Goal: Check status: Check status

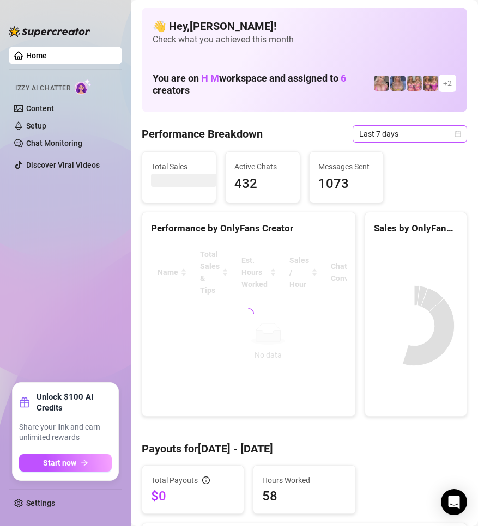
click at [454, 136] on icon "calendar" at bounding box center [457, 134] width 7 height 7
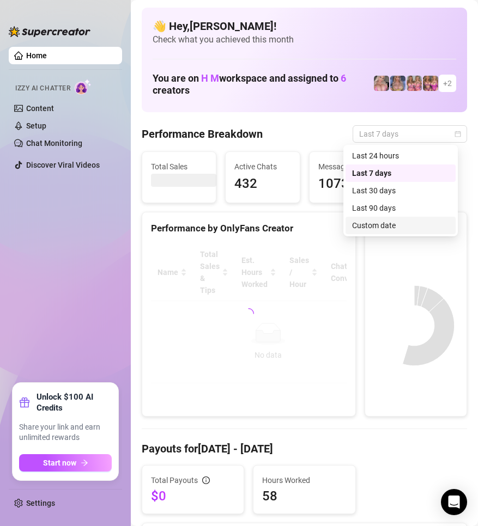
click at [387, 222] on div "Custom date" at bounding box center [400, 225] width 97 height 12
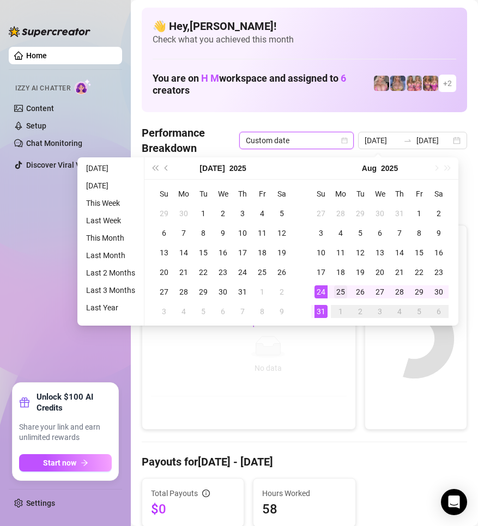
type input "[DATE]"
click at [343, 297] on div "25" at bounding box center [340, 291] width 13 height 13
type input "[DATE]"
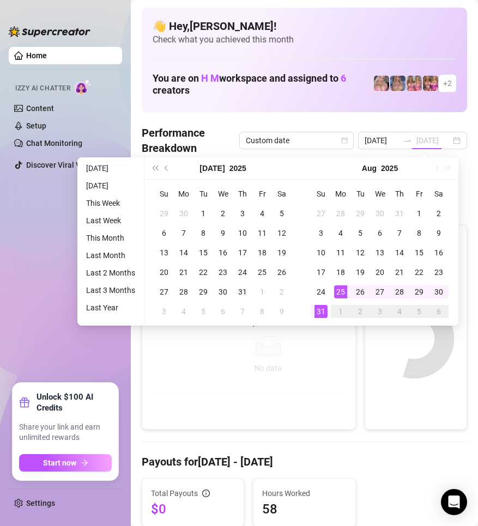
click at [320, 311] on div "31" at bounding box center [320, 311] width 13 height 13
type input "[DATE]"
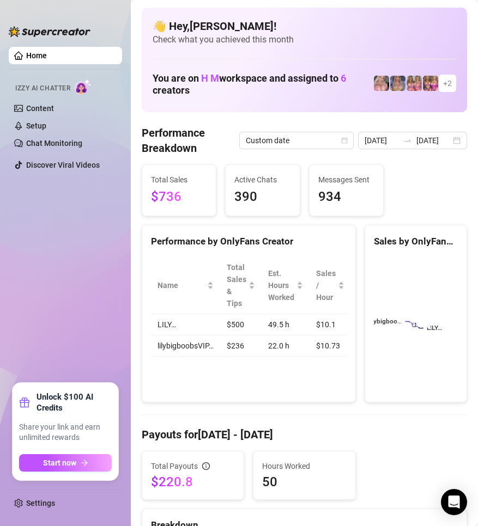
click at [427, 185] on div "Total Sales $736 Active Chats 390 Messages Sent 934" at bounding box center [304, 190] width 334 height 52
click at [449, 142] on div "[DATE] [DATE]" at bounding box center [412, 140] width 109 height 17
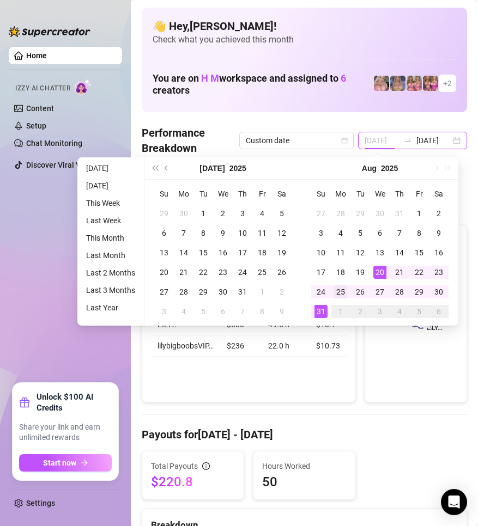
type input "[DATE]"
click at [341, 295] on div "25" at bounding box center [340, 291] width 13 height 13
click at [321, 309] on div "31" at bounding box center [320, 311] width 13 height 13
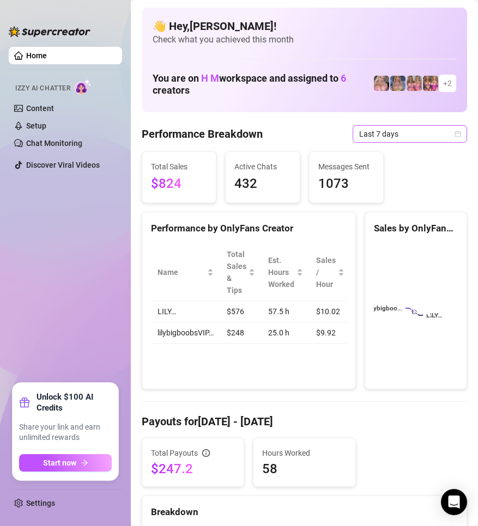
click at [454, 135] on icon "calendar" at bounding box center [457, 134] width 7 height 7
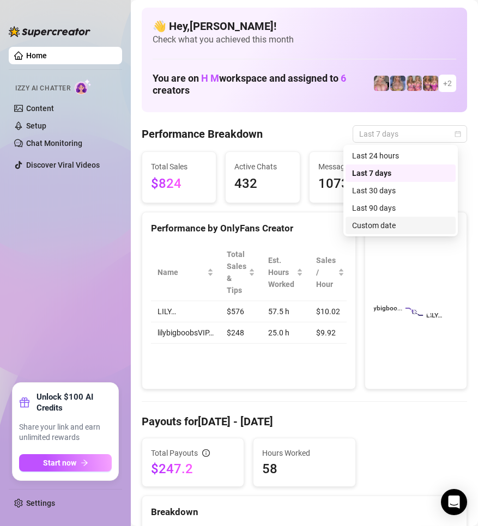
click at [396, 224] on div "Custom date" at bounding box center [400, 225] width 97 height 12
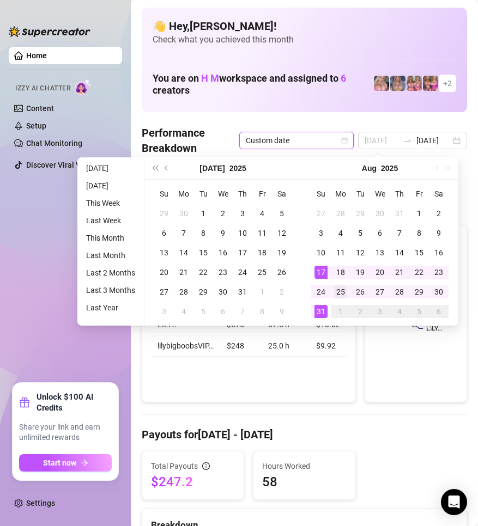
type input "[DATE]"
click at [343, 290] on div "25" at bounding box center [340, 291] width 13 height 13
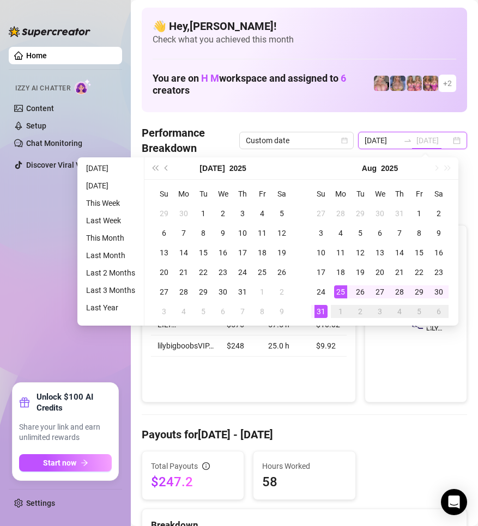
scroll to position [0, 9]
type input "[DATE]"
click at [323, 311] on div "31" at bounding box center [320, 311] width 13 height 13
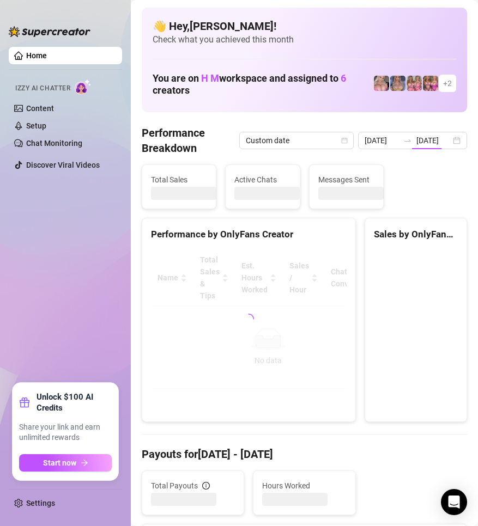
type input "[DATE]"
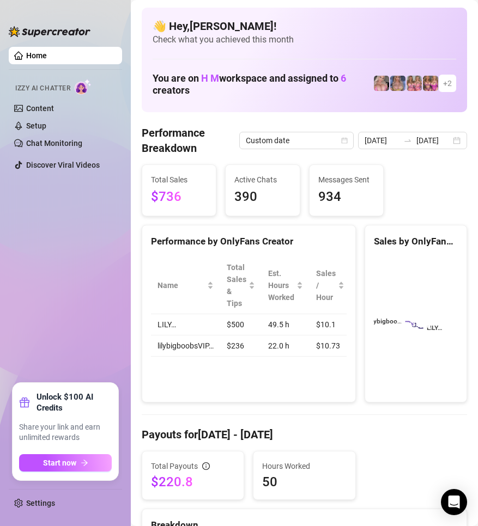
click at [74, 197] on ul "Home Izzy AI Chatter Content Setup Chat Monitoring Discover Viral Videos" at bounding box center [65, 210] width 113 height 336
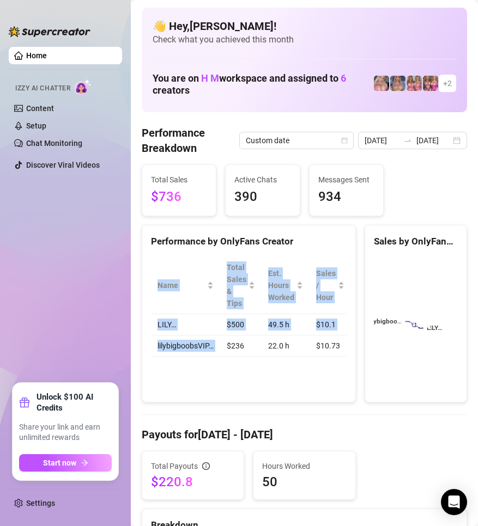
drag, startPoint x: 228, startPoint y: 358, endPoint x: 259, endPoint y: 362, distance: 30.7
click at [259, 357] on div "Name Total Sales & Tips Est. Hours Worked Sales / Hour Chat Conversion LILY… $5…" at bounding box center [249, 307] width 196 height 100
click at [259, 365] on div "Name Total Sales & Tips Est. Hours Worked Sales / Hour Chat Conversion LILY… $5…" at bounding box center [248, 306] width 213 height 117
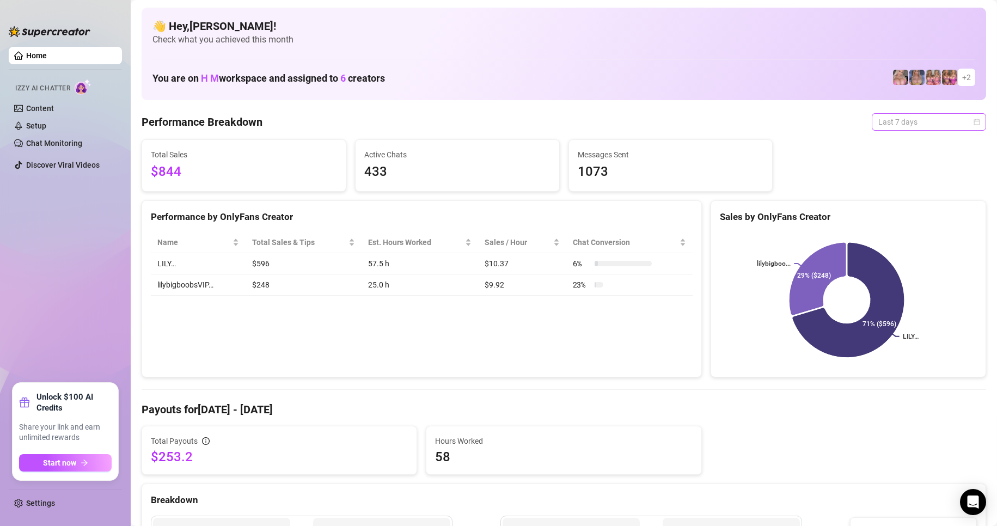
click at [972, 120] on div "Last 7 days" at bounding box center [929, 121] width 114 height 17
click at [903, 212] on div "Custom date" at bounding box center [919, 213] width 97 height 12
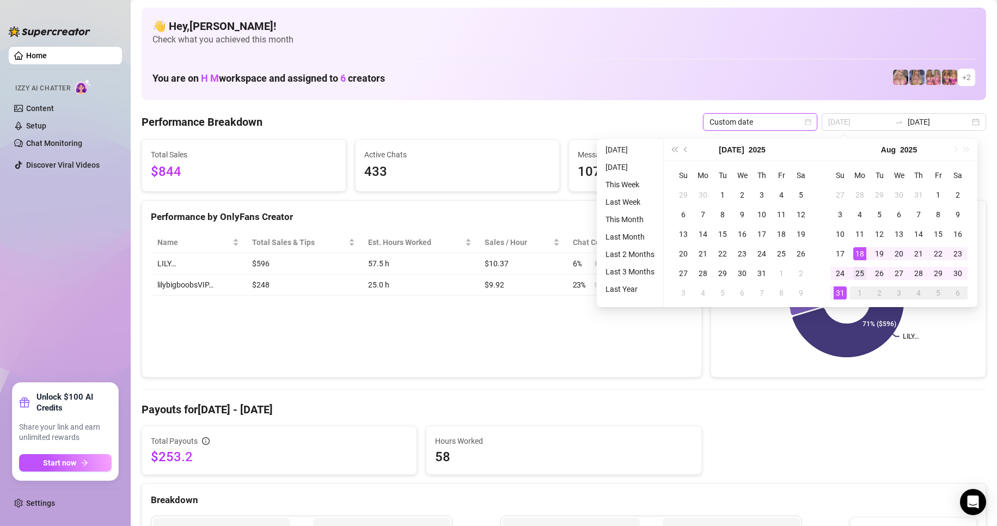
type input "[DATE]"
click at [858, 268] on div "25" at bounding box center [859, 273] width 13 height 13
type input "[DATE]"
click at [838, 294] on div "31" at bounding box center [840, 292] width 13 height 13
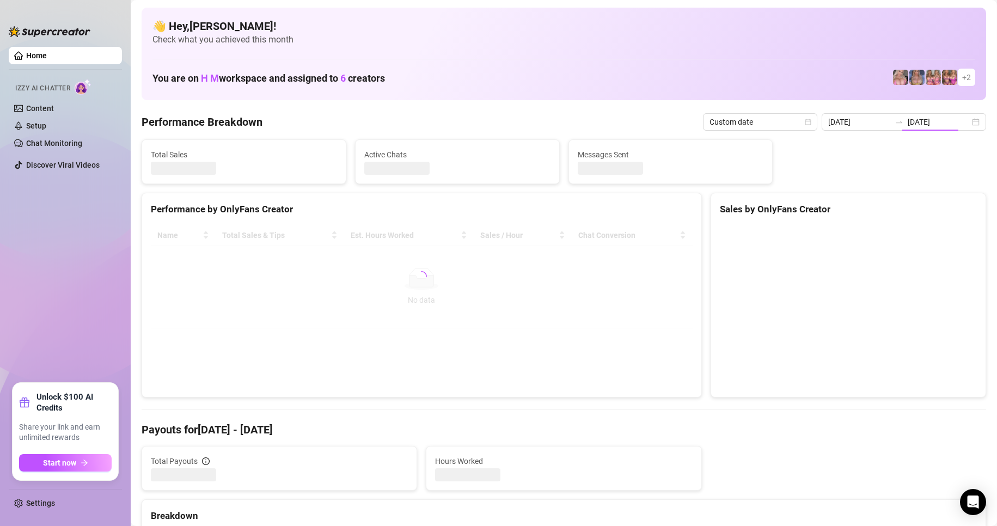
type input "[DATE]"
